Goal: Information Seeking & Learning: Learn about a topic

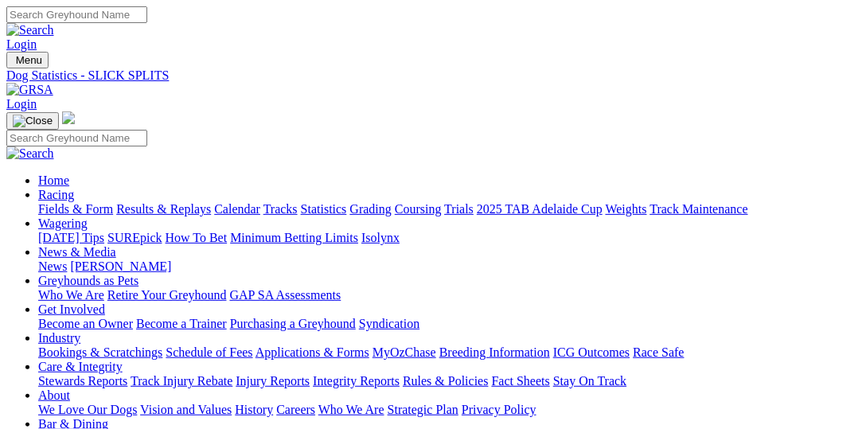
click at [72, 202] on link "Fields & Form" at bounding box center [75, 209] width 75 height 14
select select "VIC"
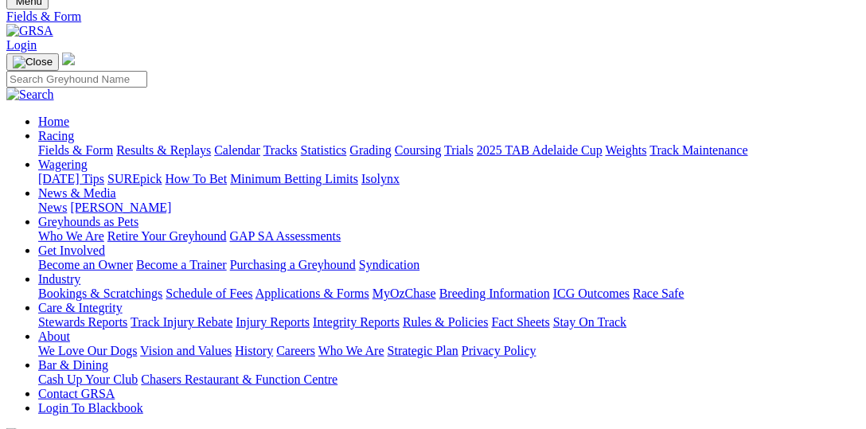
scroll to position [81, 0]
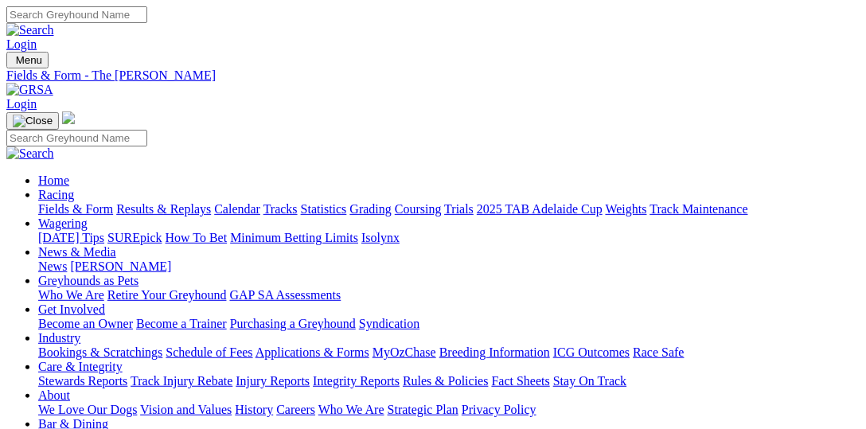
select select "[GEOGRAPHIC_DATA]"
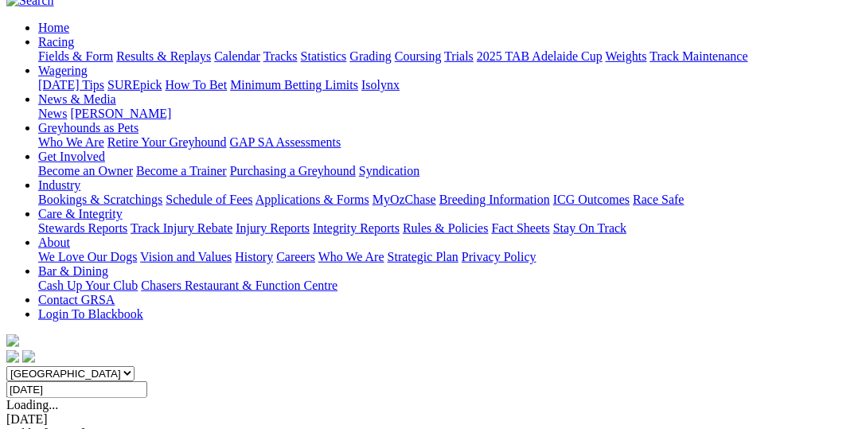
scroll to position [163, 0]
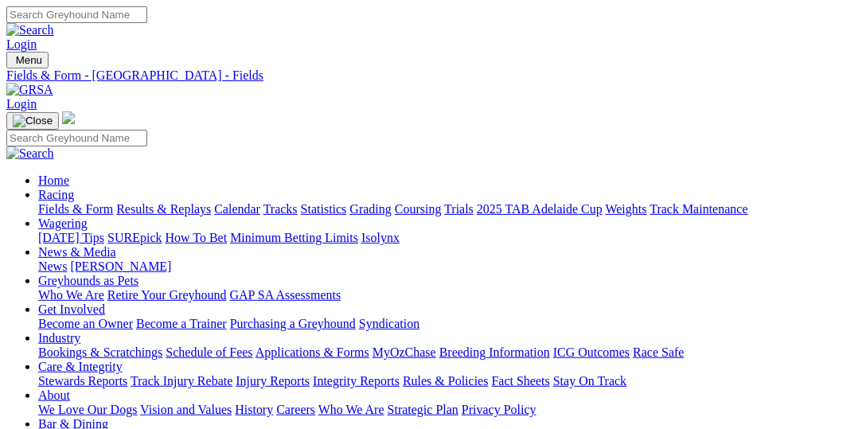
select select "QLD"
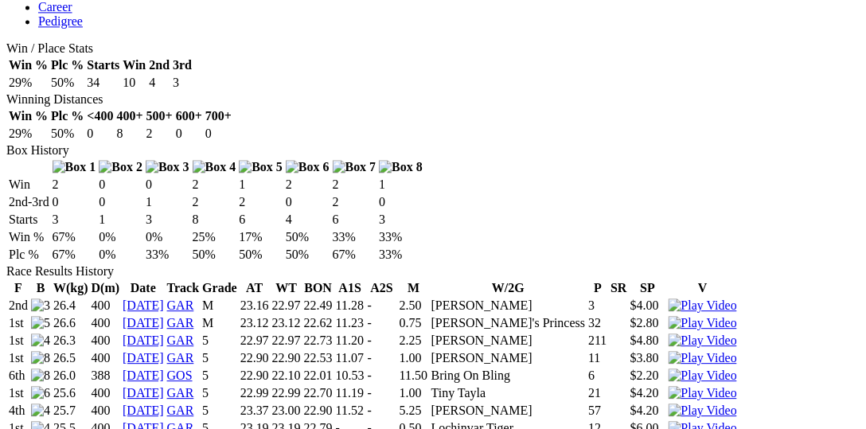
scroll to position [818, 0]
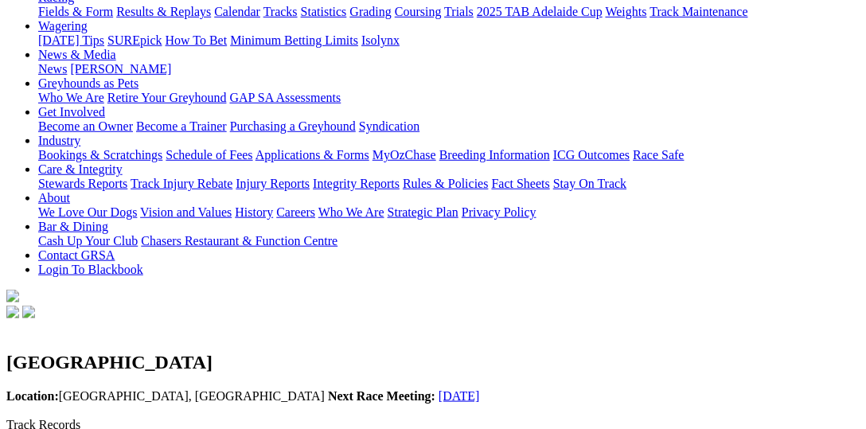
scroll to position [163, 0]
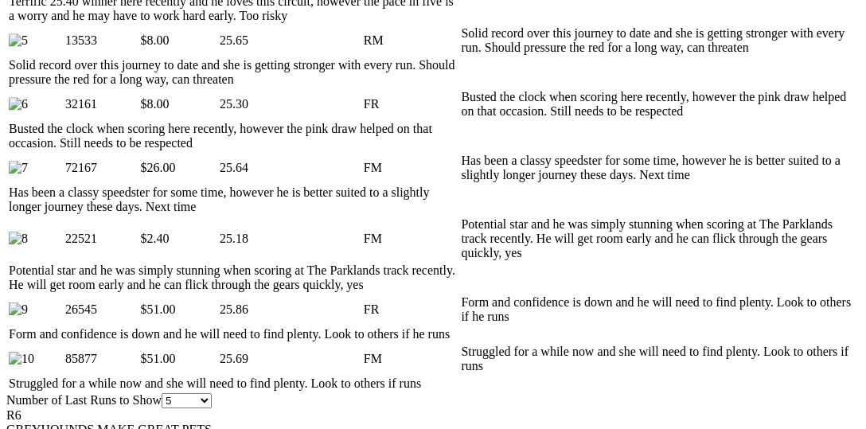
scroll to position [1027, 0]
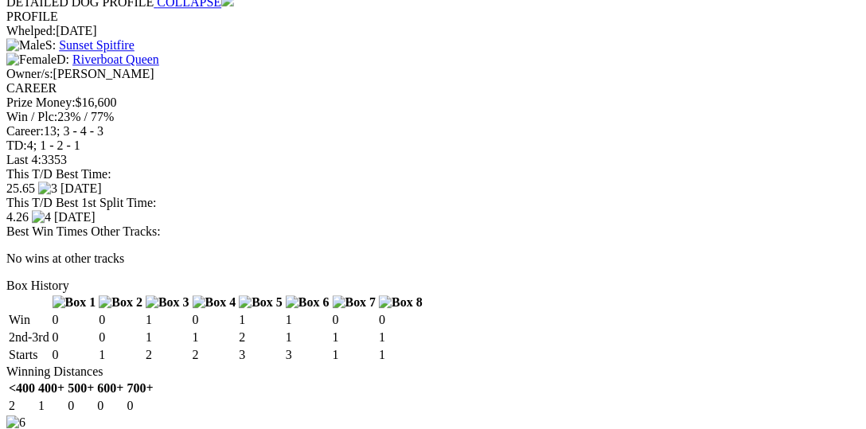
scroll to position [5614, 0]
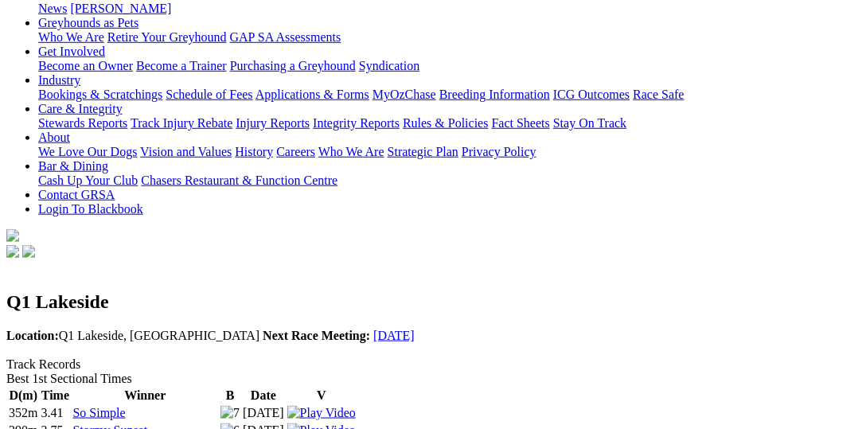
scroll to position [245, 0]
